Goal: Find specific page/section: Find specific page/section

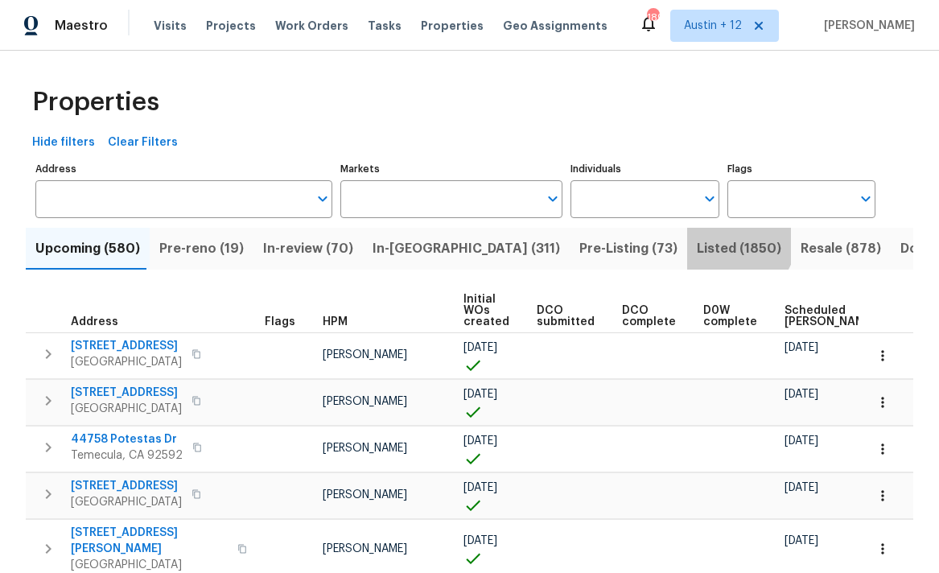
click at [697, 239] on span "Listed (1850)" at bounding box center [739, 248] width 85 height 23
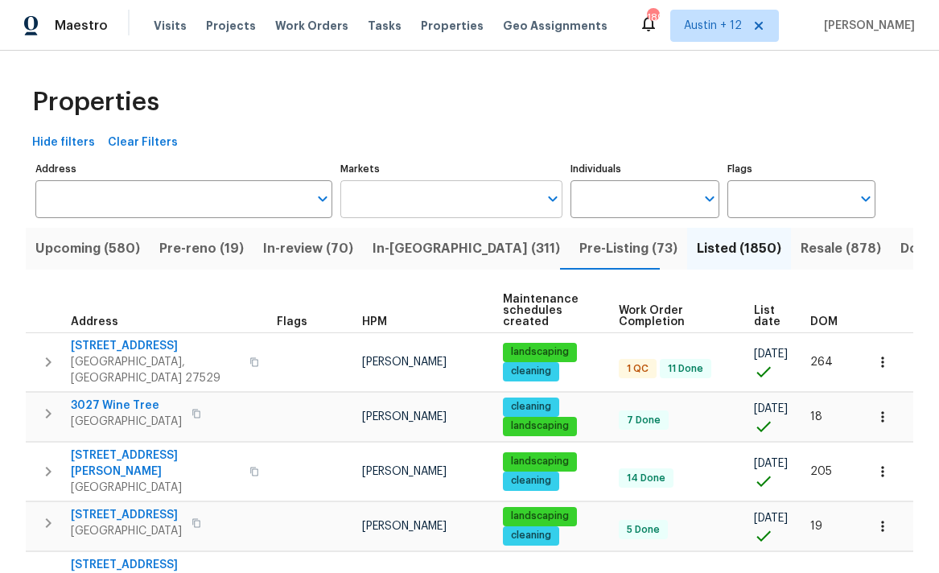
click at [422, 196] on input "Markets" at bounding box center [439, 199] width 199 height 38
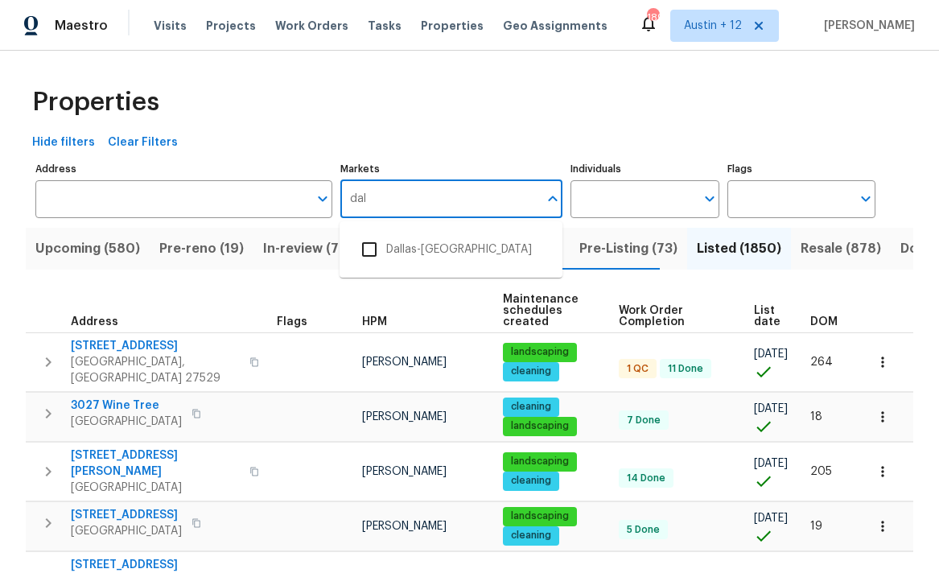
type input "dall"
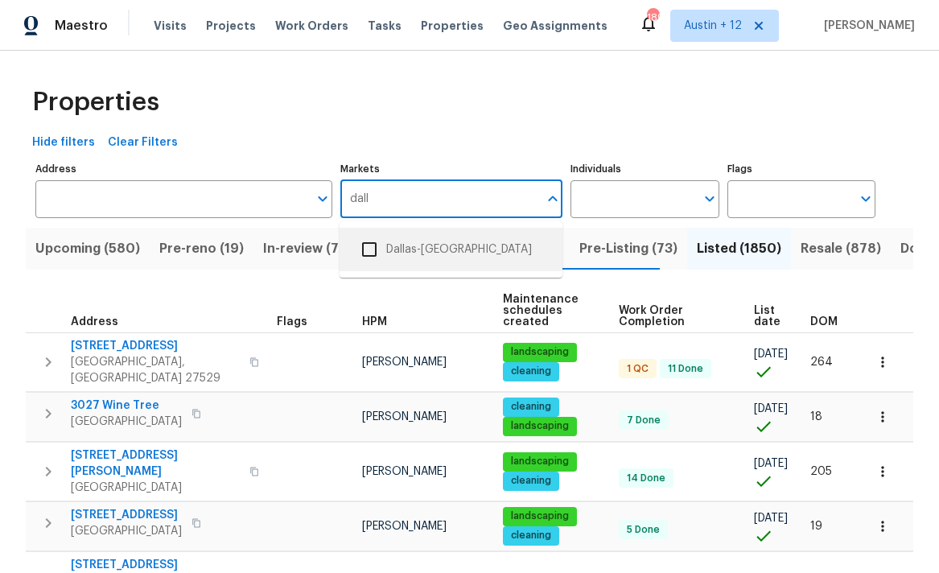
click at [430, 254] on li "Dallas-[GEOGRAPHIC_DATA]" at bounding box center [451, 250] width 197 height 34
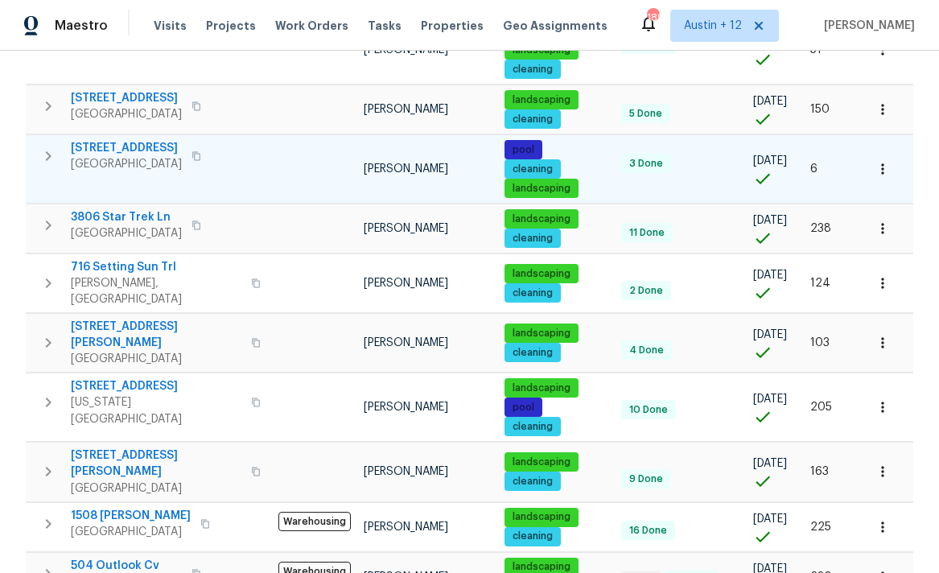
scroll to position [655, 0]
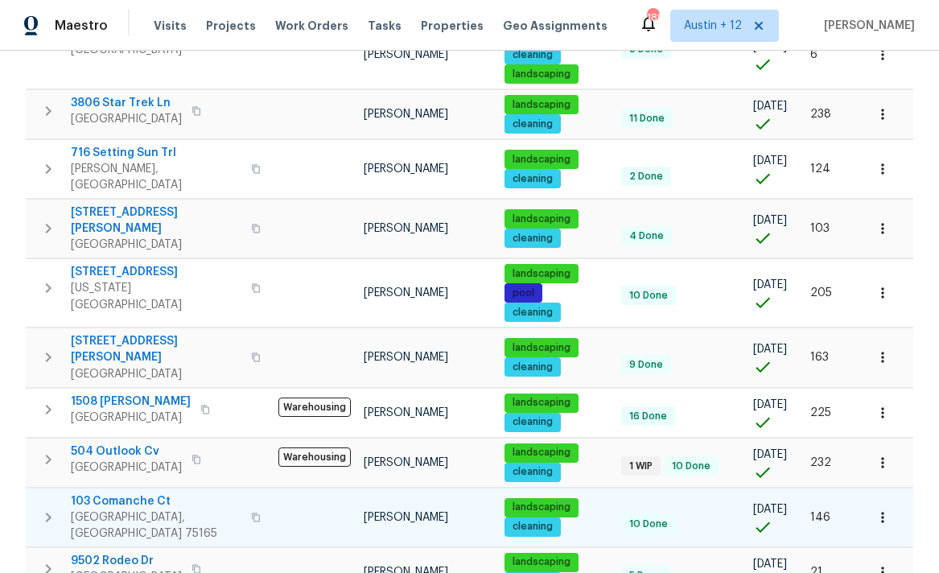
click at [50, 513] on icon "button" at bounding box center [49, 518] width 6 height 10
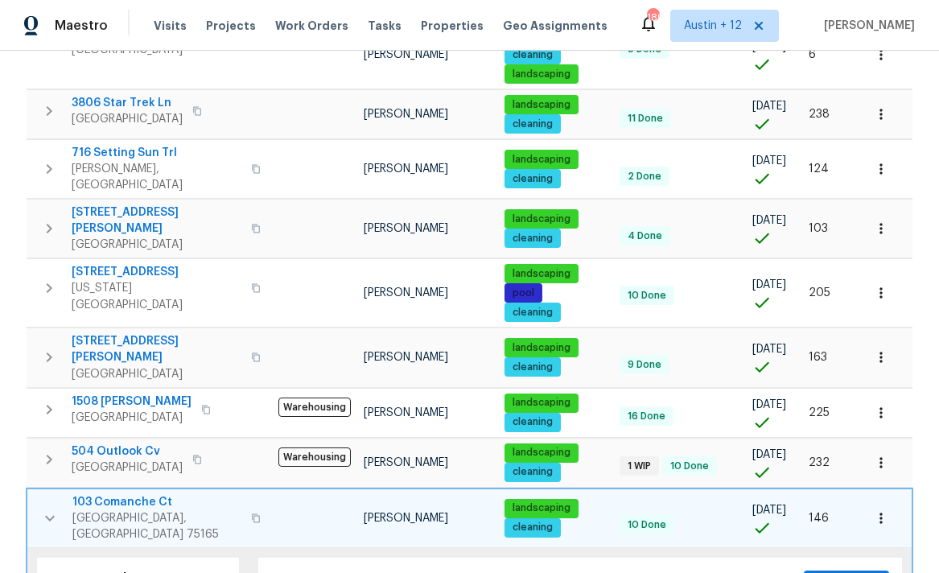
click at [122, 494] on span "103 Comanche Ct" at bounding box center [156, 502] width 169 height 16
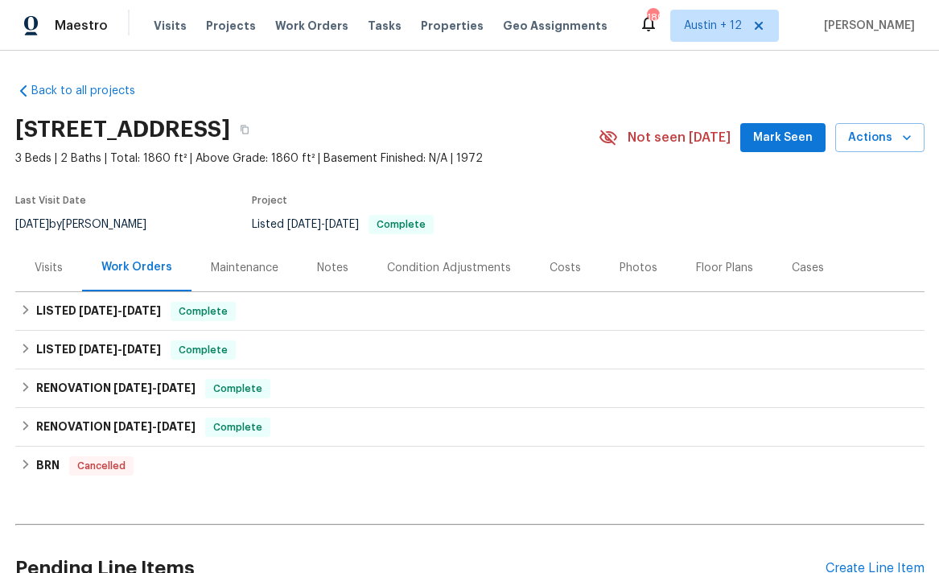
click at [219, 273] on div "Maintenance" at bounding box center [245, 268] width 68 height 16
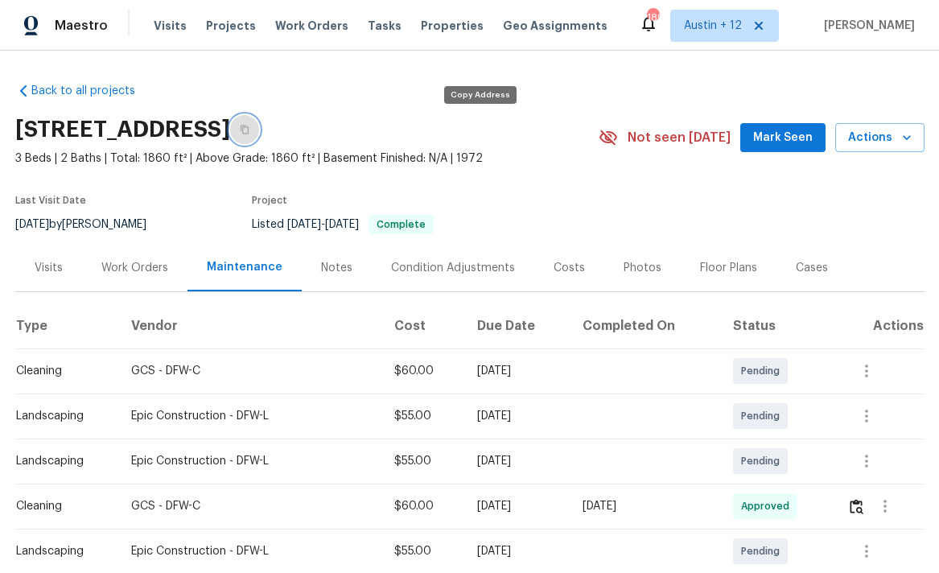
click at [250, 130] on icon "button" at bounding box center [245, 130] width 10 height 10
